Goal: Task Accomplishment & Management: Manage account settings

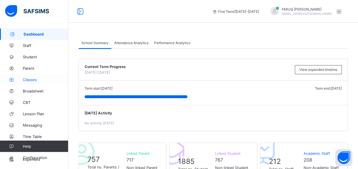
click at [32, 78] on span "Classes" at bounding box center [46, 79] width 46 height 5
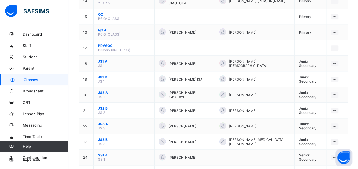
scroll to position [277, 0]
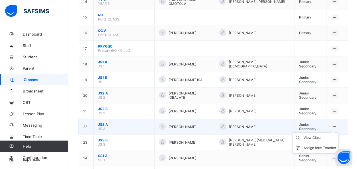
click at [338, 132] on ul "View Class Assign form Teacher" at bounding box center [315, 142] width 46 height 21
click at [316, 135] on div "View Class" at bounding box center [319, 138] width 32 height 6
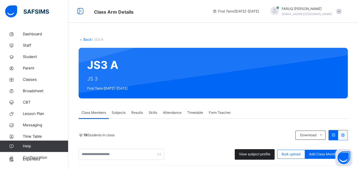
click at [262, 153] on span "View subject profile" at bounding box center [254, 154] width 31 height 5
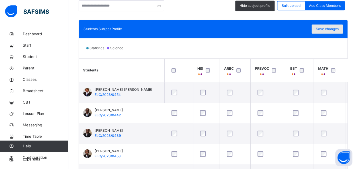
click at [338, 28] on span "Save changes" at bounding box center [327, 28] width 23 height 5
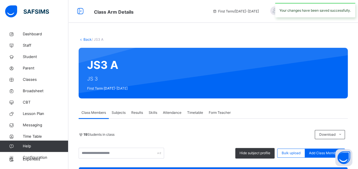
click at [87, 40] on link "Back" at bounding box center [87, 39] width 8 height 4
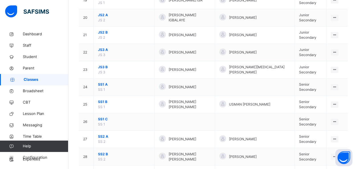
scroll to position [389, 0]
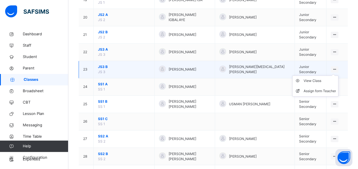
click at [337, 67] on icon at bounding box center [334, 69] width 5 height 4
click at [317, 79] on div "View Class" at bounding box center [319, 81] width 32 height 6
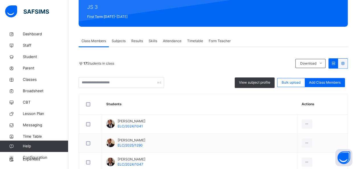
scroll to position [73, 0]
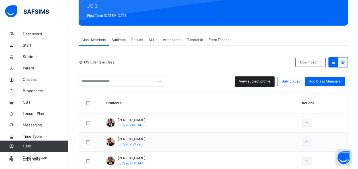
click at [260, 82] on span "View subject profile" at bounding box center [254, 81] width 31 height 5
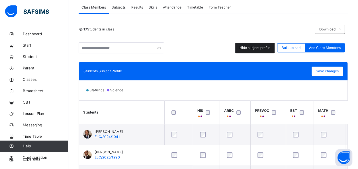
scroll to position [122, 0]
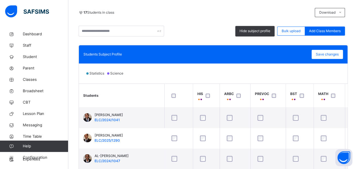
click at [266, 95] on span "PREVOC" at bounding box center [262, 93] width 14 height 5
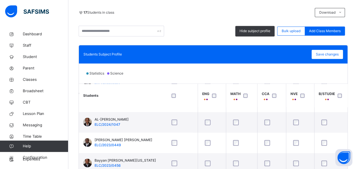
scroll to position [0, 178]
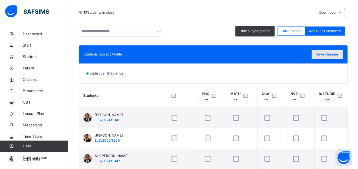
click at [334, 58] on div "Save changes" at bounding box center [326, 54] width 31 height 9
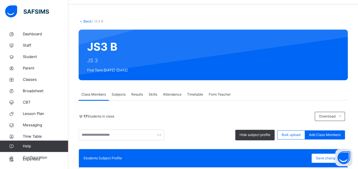
scroll to position [0, 0]
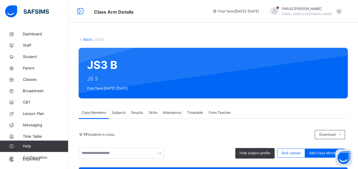
click at [87, 39] on link "Back" at bounding box center [87, 39] width 8 height 4
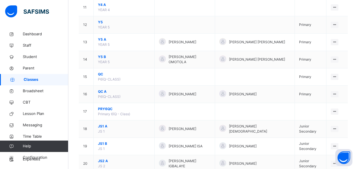
scroll to position [266, 0]
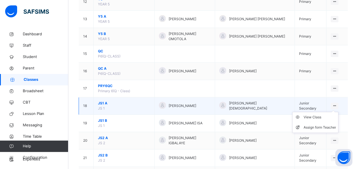
click at [337, 104] on icon at bounding box center [334, 106] width 5 height 4
click at [317, 115] on div "View Class" at bounding box center [319, 117] width 32 height 6
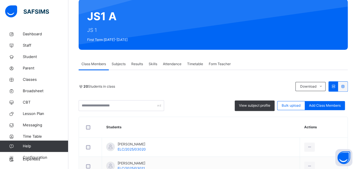
scroll to position [49, 0]
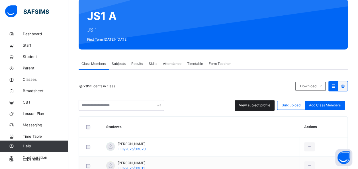
click at [270, 107] on span "View subject profile" at bounding box center [254, 105] width 31 height 5
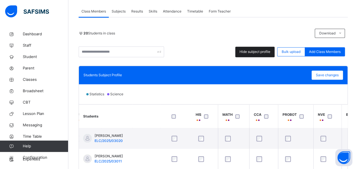
scroll to position [0, 213]
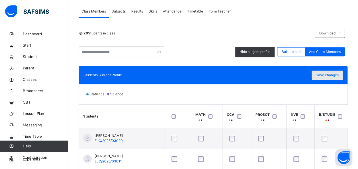
click at [332, 76] on span "Save changes" at bounding box center [327, 75] width 23 height 5
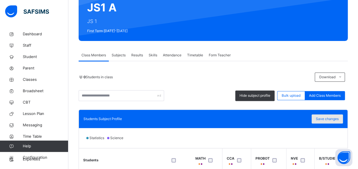
scroll to position [0, 0]
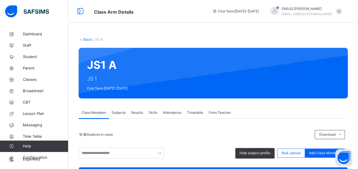
click at [85, 38] on link "Back" at bounding box center [87, 39] width 8 height 4
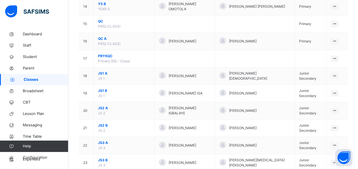
scroll to position [299, 0]
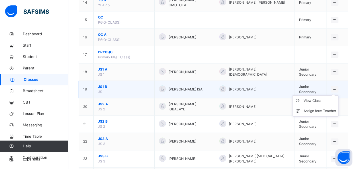
click at [337, 87] on icon at bounding box center [334, 89] width 5 height 4
click at [314, 98] on div "View Class" at bounding box center [319, 101] width 32 height 6
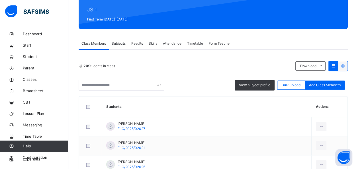
scroll to position [69, 0]
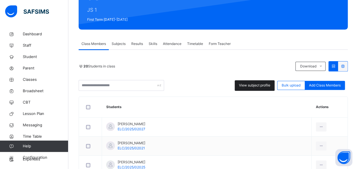
click at [266, 87] on span "View subject profile" at bounding box center [254, 85] width 31 height 5
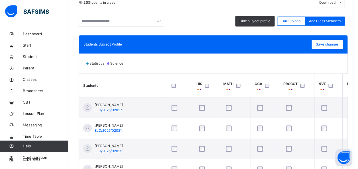
scroll to position [0, 213]
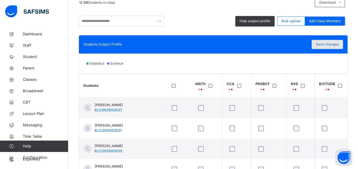
click at [336, 45] on span "Save changes" at bounding box center [327, 44] width 23 height 5
click at [334, 46] on span "Save changes" at bounding box center [327, 44] width 23 height 5
click at [334, 45] on span "Save changes" at bounding box center [327, 44] width 23 height 5
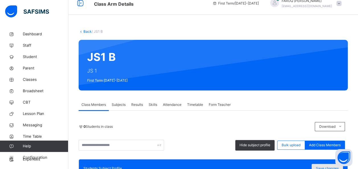
scroll to position [0, 0]
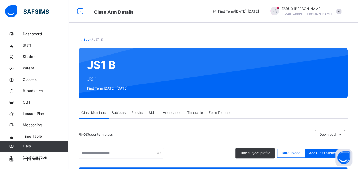
click at [85, 39] on link "Back" at bounding box center [87, 39] width 8 height 4
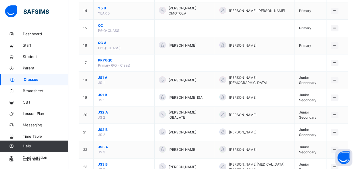
scroll to position [294, 0]
